Goal: Navigation & Orientation: Go to known website

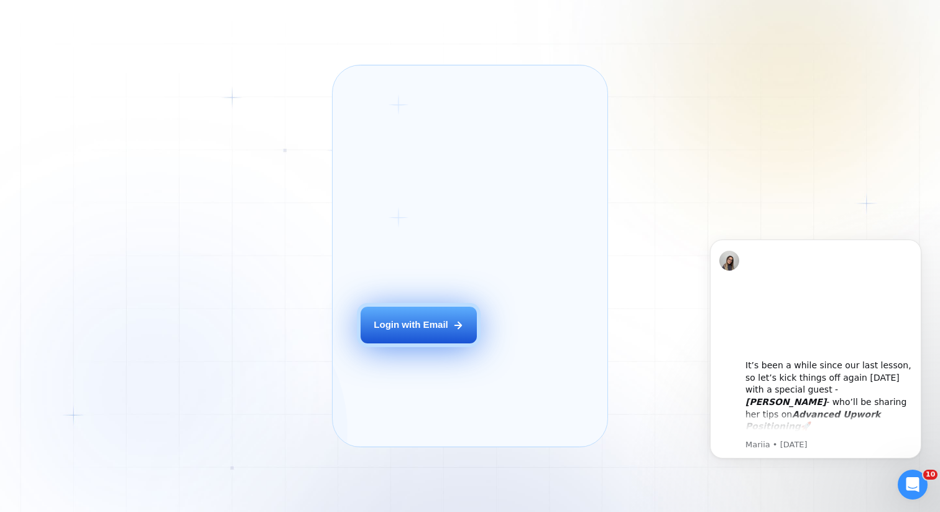
click at [425, 332] on div "Login with Email" at bounding box center [411, 324] width 75 height 13
